Goal: Navigation & Orientation: Understand site structure

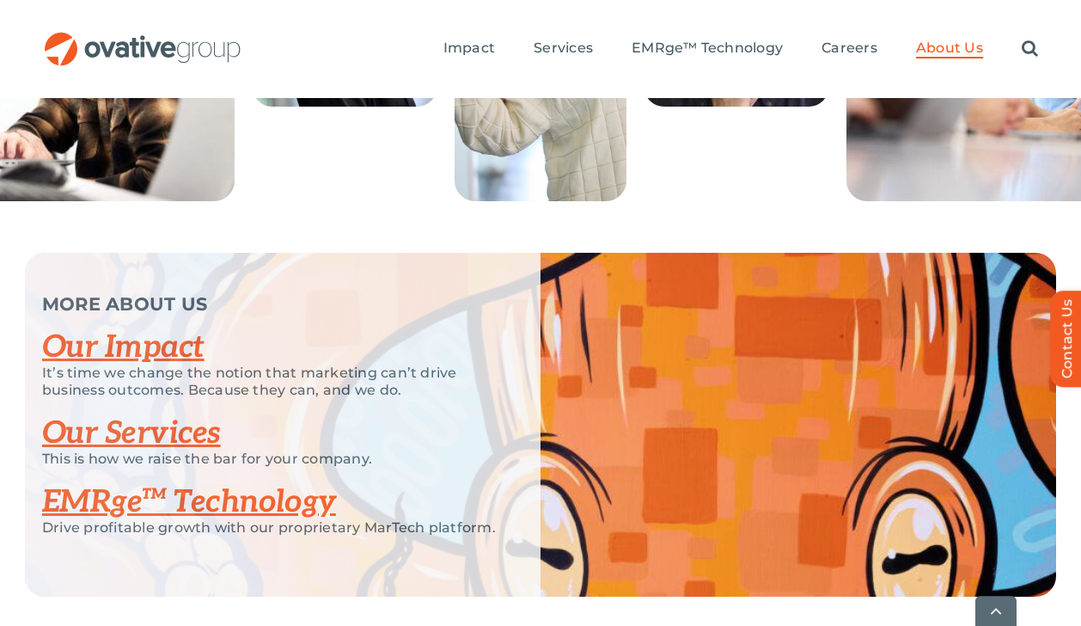
scroll to position [3820, 0]
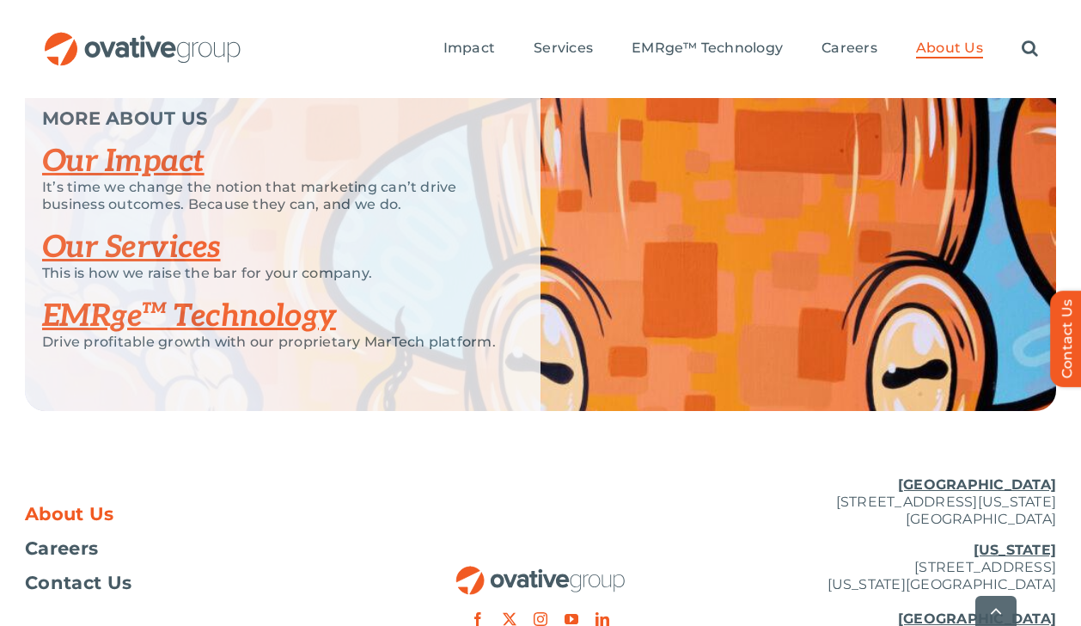
click at [135, 181] on link "Our Impact" at bounding box center [123, 162] width 162 height 38
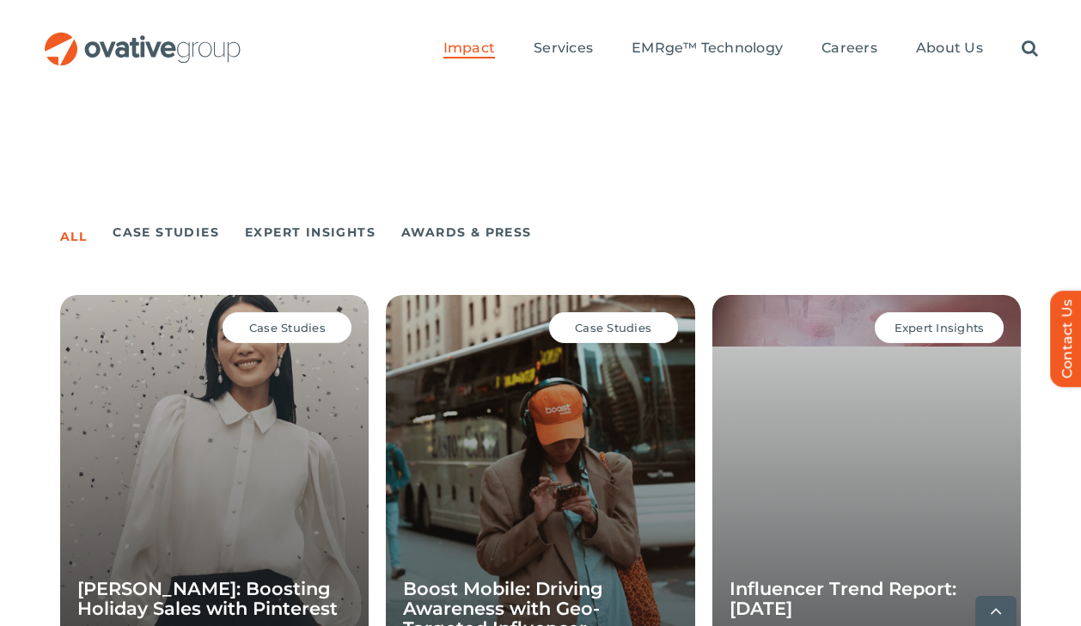
scroll to position [1987, 0]
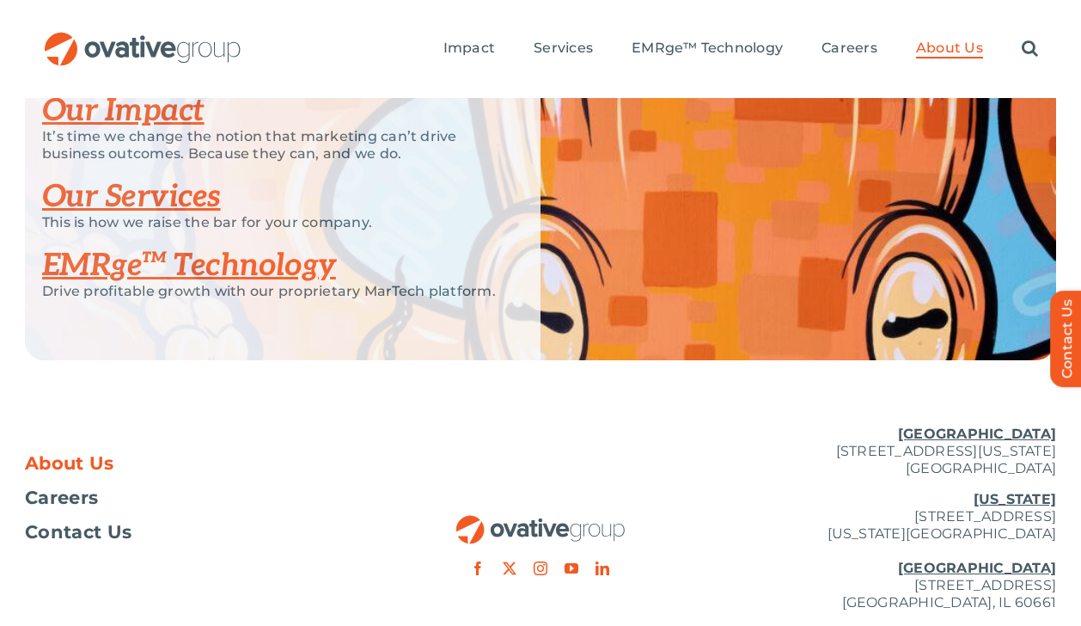
scroll to position [3870, 0]
click at [155, 217] on link "Our Services" at bounding box center [131, 198] width 179 height 38
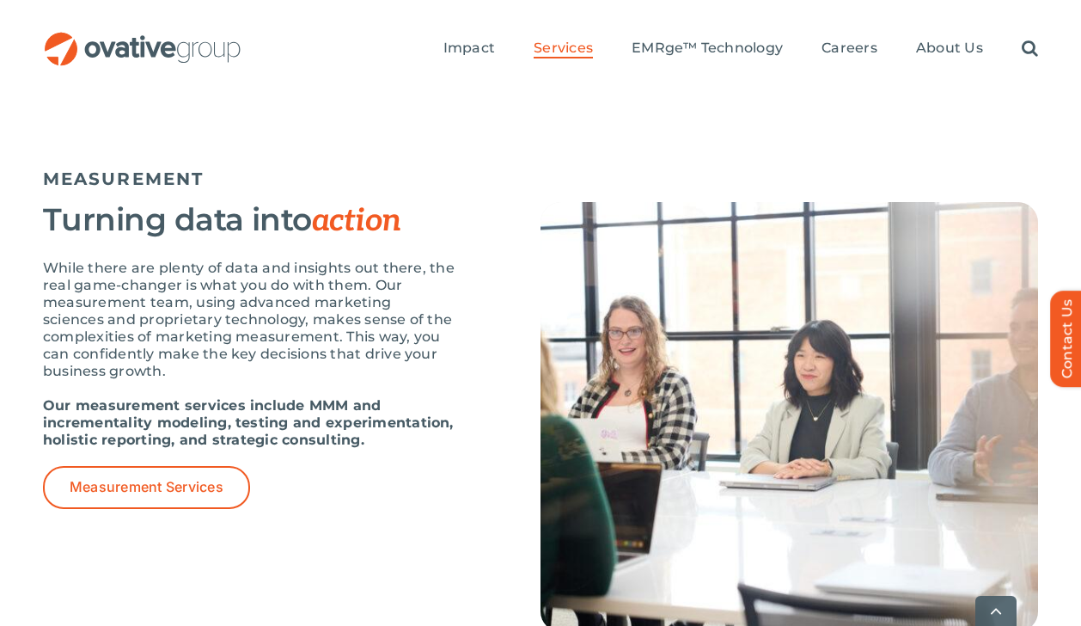
scroll to position [2036, 0]
